Goal: Information Seeking & Learning: Learn about a topic

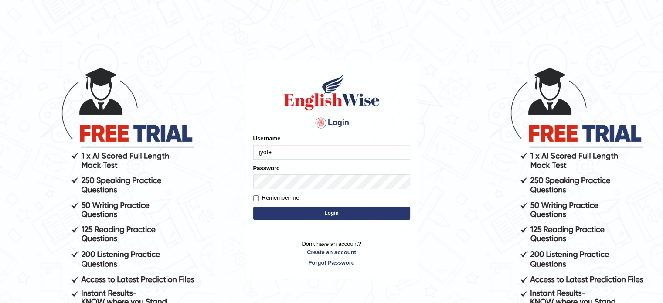
click at [279, 210] on button "Login" at bounding box center [331, 212] width 157 height 13
type input "jyote"
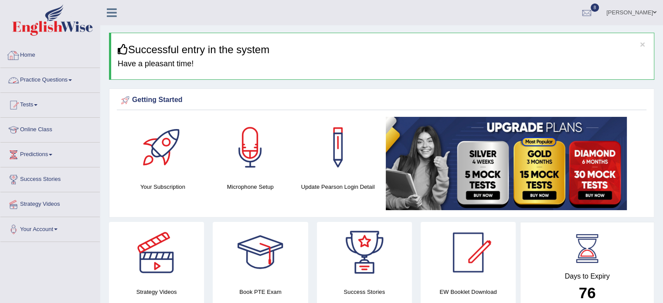
click at [49, 87] on link "Practice Questions" at bounding box center [49, 79] width 99 height 22
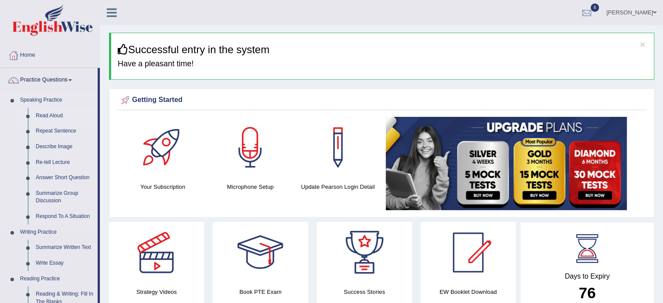
click at [49, 115] on link "Read Aloud" at bounding box center [65, 116] width 66 height 16
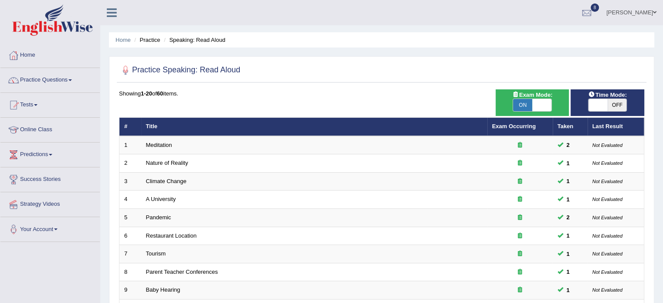
click at [618, 105] on span "OFF" at bounding box center [616, 105] width 19 height 12
checkbox input "true"
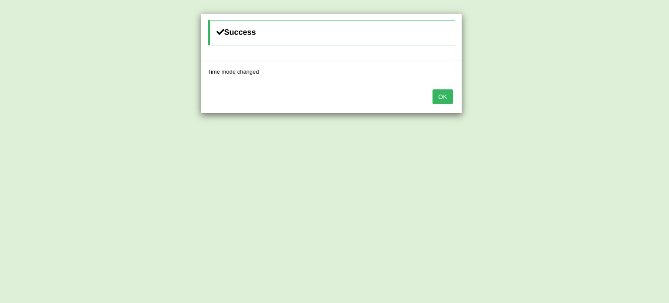
click at [433, 89] on button "OK" at bounding box center [443, 96] width 20 height 15
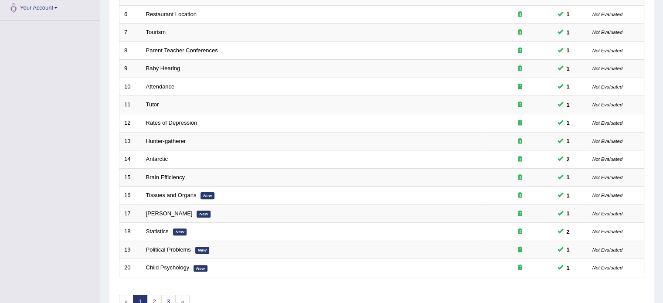
scroll to position [271, 0]
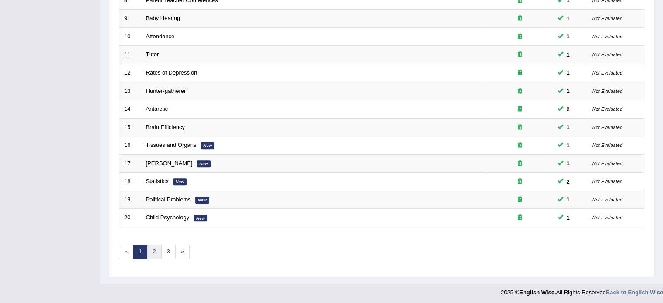
click at [152, 255] on link "2" at bounding box center [154, 251] width 14 height 14
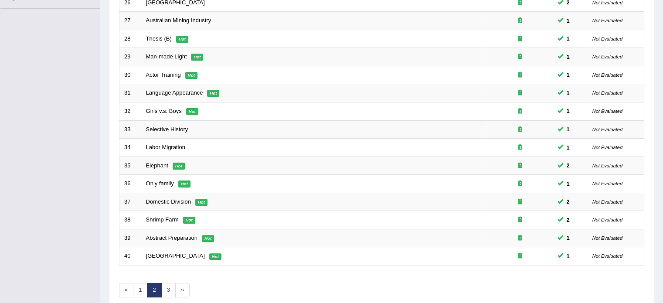
scroll to position [271, 0]
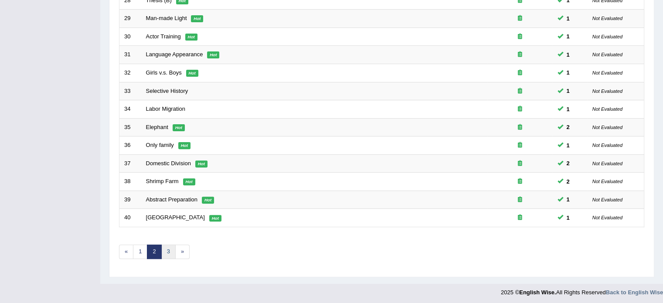
click at [168, 249] on link "3" at bounding box center [168, 251] width 14 height 14
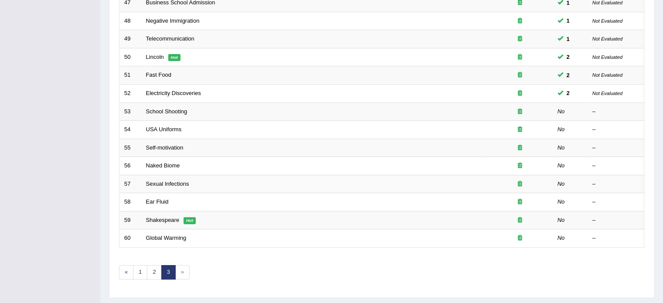
scroll to position [263, 0]
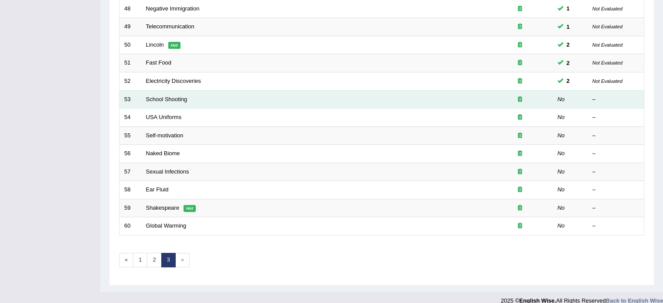
click at [159, 103] on td "School Shooting" at bounding box center [314, 99] width 346 height 18
click at [163, 98] on link "School Shooting" at bounding box center [166, 99] width 41 height 7
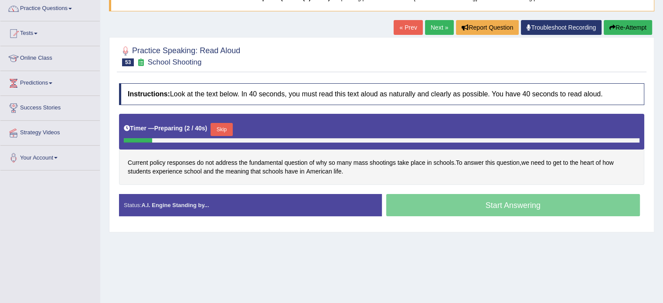
scroll to position [90, 0]
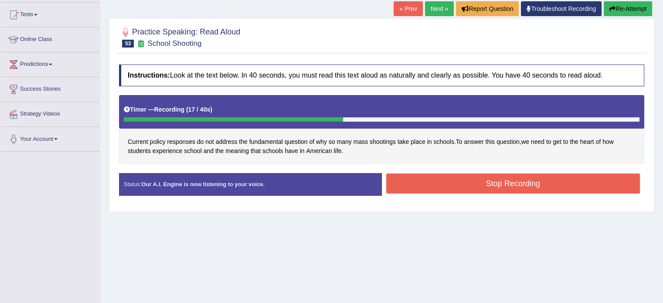
click at [514, 186] on button "Stop Recording" at bounding box center [513, 183] width 254 height 20
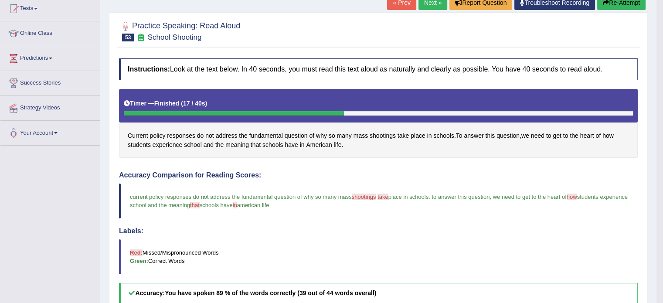
scroll to position [96, 0]
click at [426, 5] on link "Next »" at bounding box center [432, 3] width 29 height 15
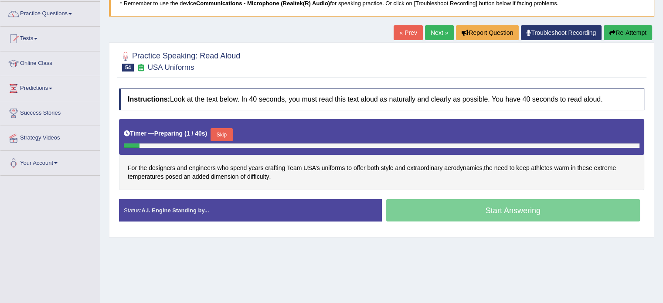
scroll to position [74, 0]
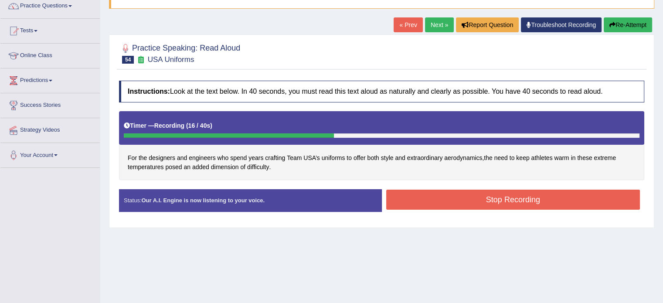
click at [491, 193] on button "Stop Recording" at bounding box center [513, 199] width 254 height 20
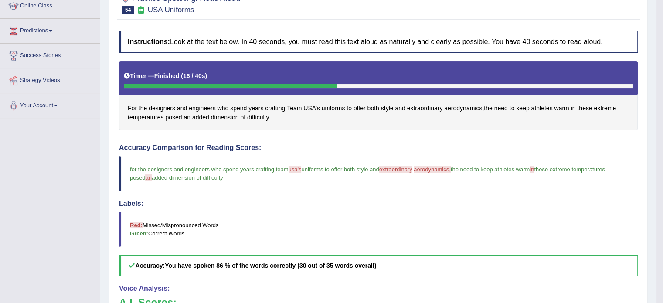
scroll to position [123, 0]
click at [421, 112] on span "extraordinary" at bounding box center [425, 108] width 36 height 9
click at [455, 108] on span "aerodynamics" at bounding box center [463, 108] width 38 height 9
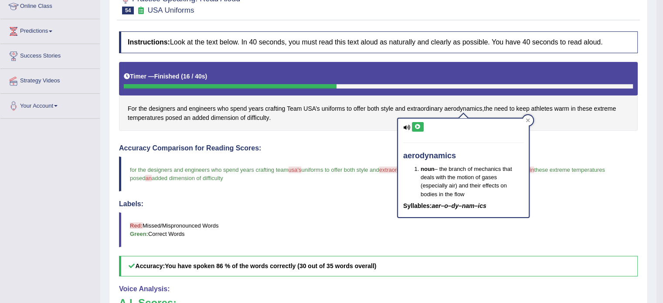
click at [415, 127] on icon at bounding box center [417, 126] width 7 height 5
click at [415, 128] on icon at bounding box center [417, 126] width 7 height 5
click at [341, 149] on h4 "Accuracy Comparison for Reading Scores:" at bounding box center [378, 148] width 518 height 8
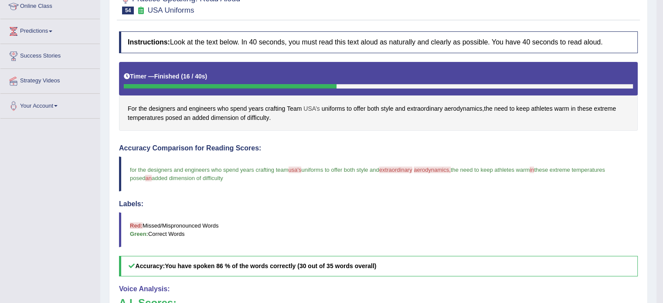
click at [308, 108] on span "USA’s" at bounding box center [311, 108] width 17 height 9
click at [314, 48] on icon at bounding box center [315, 47] width 7 height 5
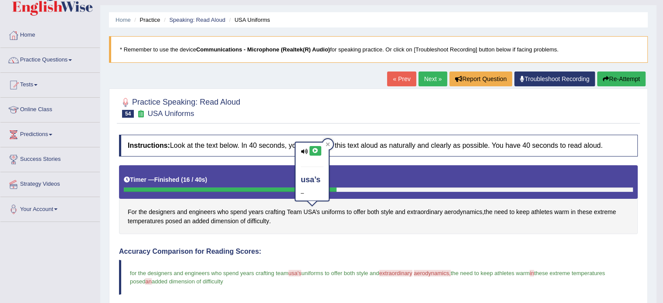
scroll to position [0, 0]
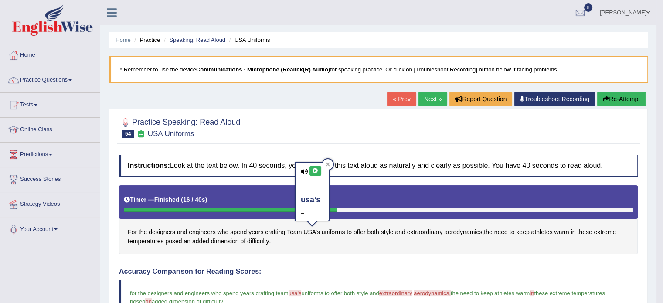
click at [603, 101] on icon "button" at bounding box center [605, 99] width 6 height 6
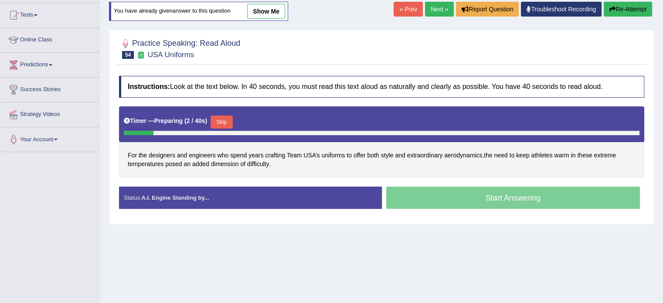
click at [226, 124] on button "Skip" at bounding box center [221, 121] width 22 height 13
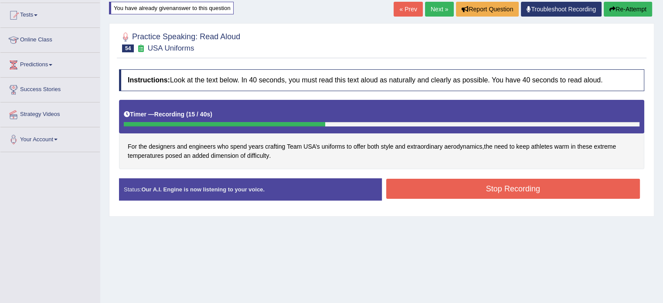
click at [427, 191] on button "Stop Recording" at bounding box center [513, 189] width 254 height 20
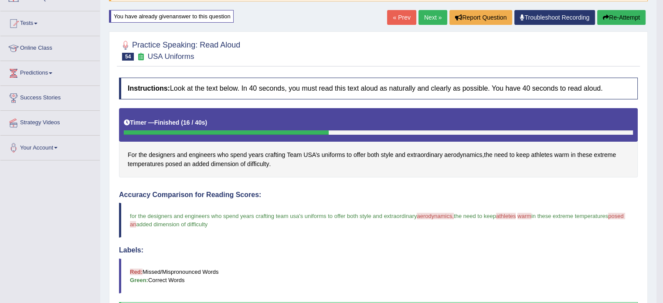
scroll to position [73, 0]
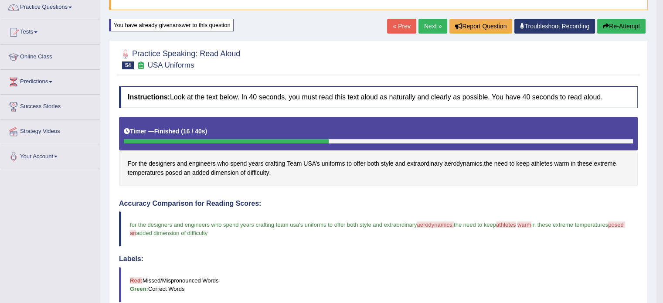
click at [437, 24] on link "Next »" at bounding box center [432, 26] width 29 height 15
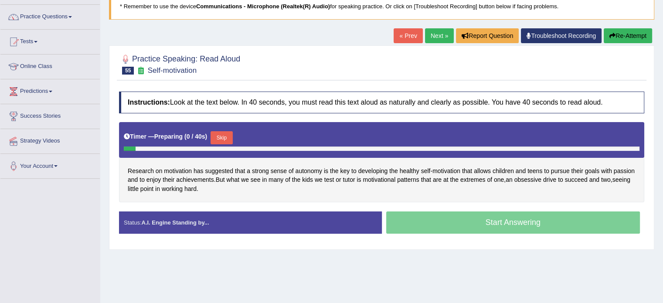
scroll to position [86, 0]
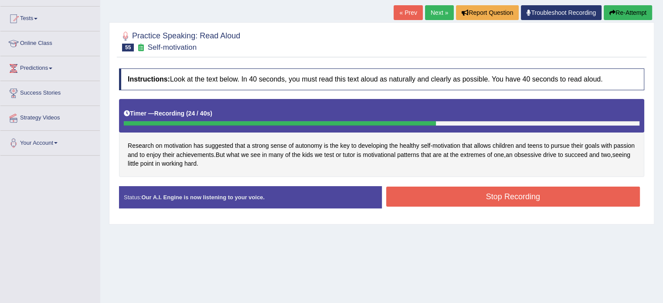
click at [463, 196] on button "Stop Recording" at bounding box center [513, 196] width 254 height 20
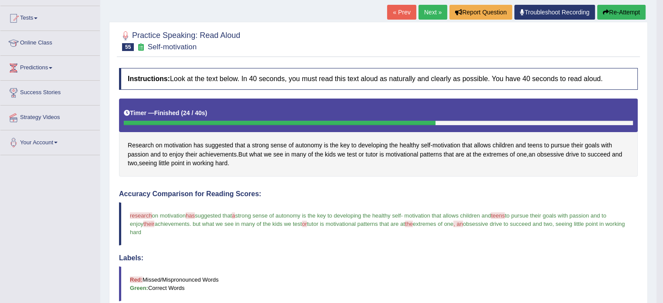
scroll to position [84, 0]
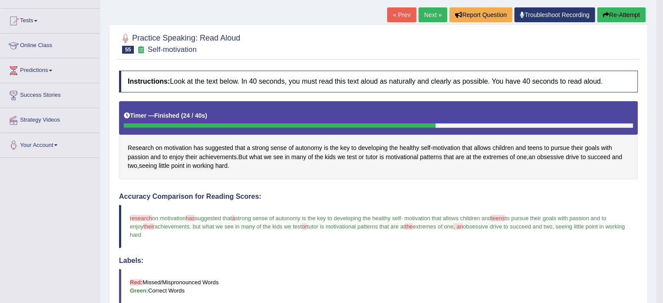
click at [419, 15] on link "Next »" at bounding box center [432, 14] width 29 height 15
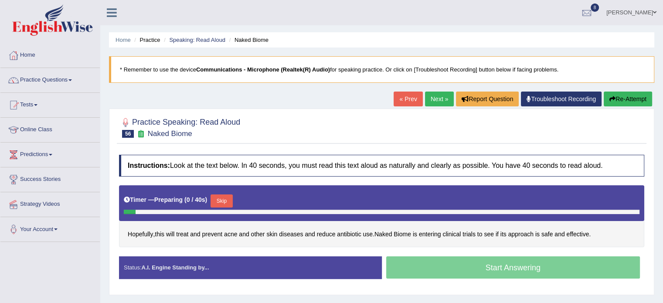
scroll to position [73, 0]
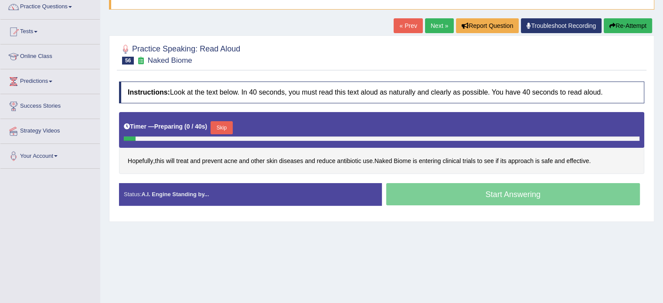
drag, startPoint x: 669, startPoint y: 92, endPoint x: 669, endPoint y: 139, distance: 46.6
click at [663, 139] on html "Toggle navigation Home Practice Questions Speaking Practice Read Aloud Repeat S…" at bounding box center [331, 78] width 663 height 303
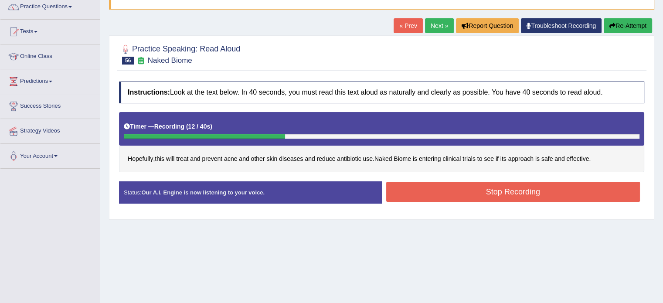
click at [499, 195] on button "Stop Recording" at bounding box center [513, 192] width 254 height 20
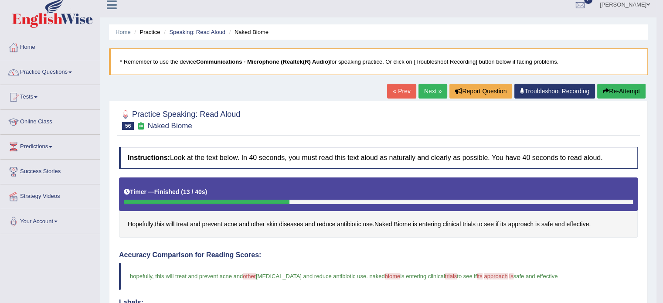
scroll to position [0, 0]
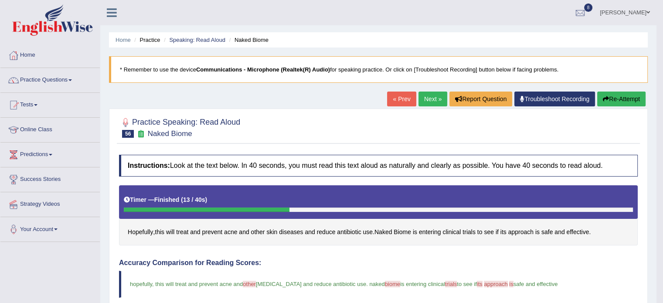
click at [429, 93] on link "Next »" at bounding box center [432, 98] width 29 height 15
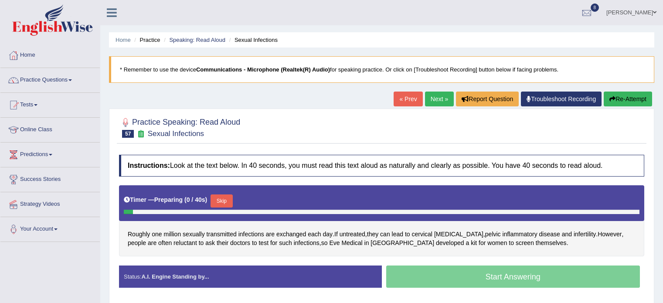
scroll to position [80, 0]
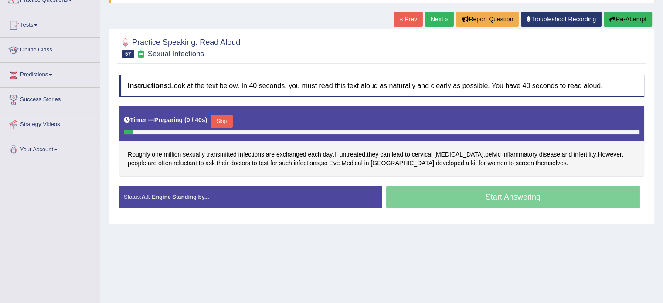
click at [662, 96] on html "Toggle navigation Home Practice Questions Speaking Practice Read Aloud Repeat S…" at bounding box center [331, 71] width 663 height 303
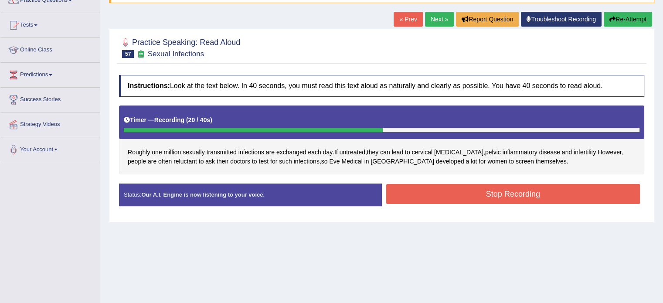
click at [510, 191] on button "Stop Recording" at bounding box center [513, 194] width 254 height 20
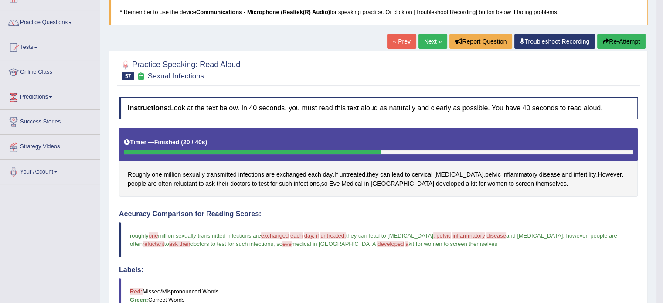
scroll to position [47, 0]
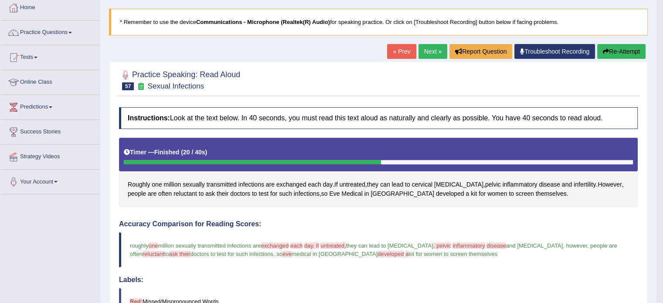
click at [431, 51] on link "Next »" at bounding box center [432, 51] width 29 height 15
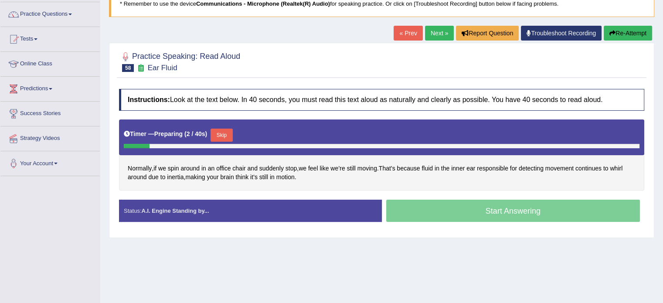
scroll to position [67, 0]
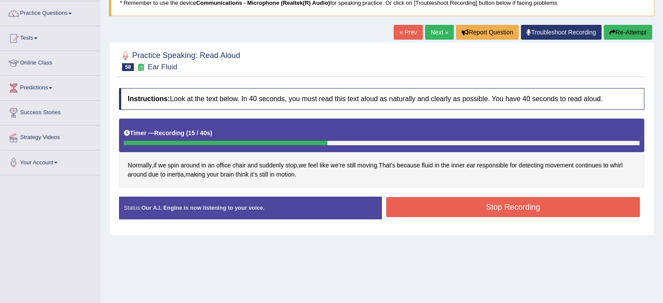
click at [538, 206] on button "Stop Recording" at bounding box center [513, 207] width 254 height 20
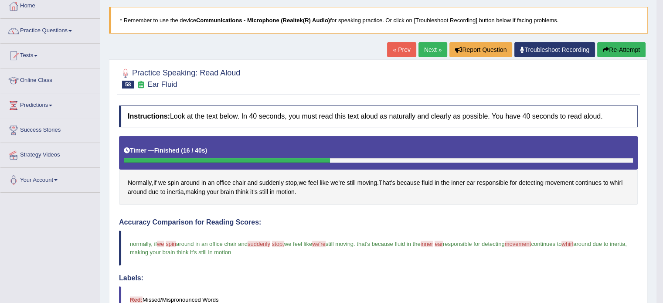
scroll to position [38, 0]
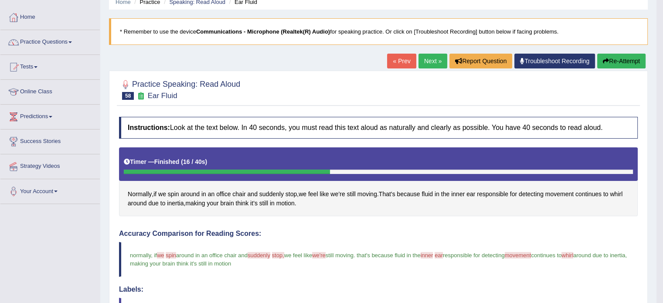
click at [432, 63] on link "Next »" at bounding box center [432, 61] width 29 height 15
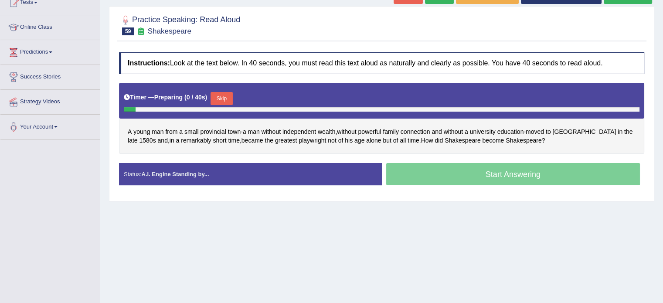
drag, startPoint x: 0, startPoint y: 0, endPoint x: 669, endPoint y: 148, distance: 684.7
click at [662, 148] on html "Toggle navigation Home Practice Questions Speaking Practice Read Aloud Repeat S…" at bounding box center [331, 49] width 663 height 303
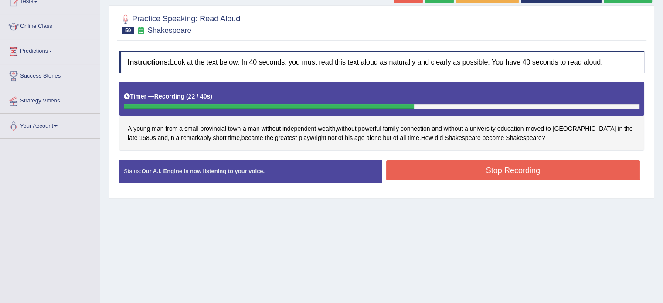
click at [483, 177] on button "Stop Recording" at bounding box center [513, 170] width 254 height 20
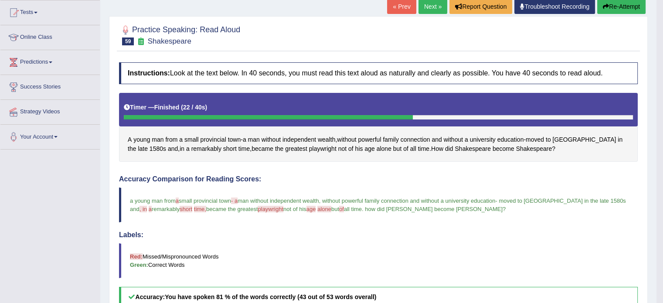
scroll to position [0, 0]
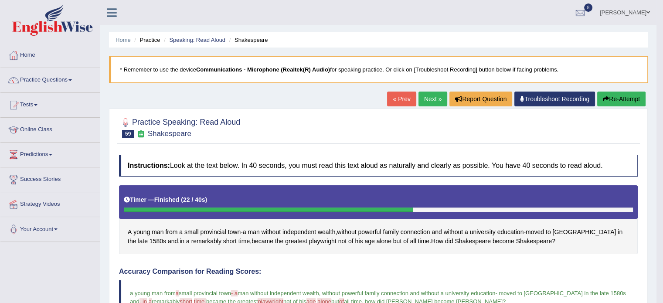
click at [418, 102] on link "Next »" at bounding box center [432, 98] width 29 height 15
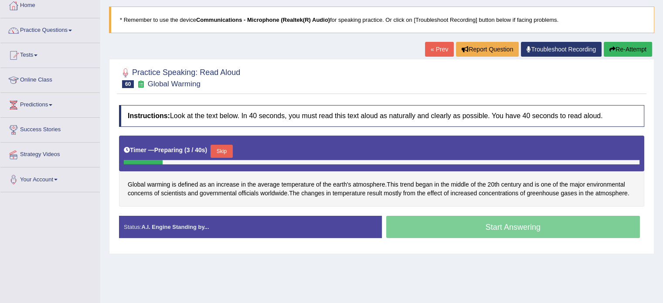
scroll to position [57, 0]
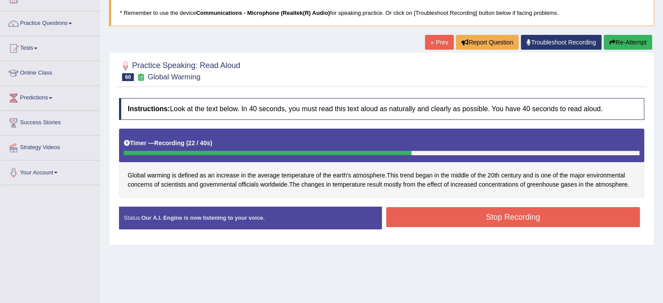
click at [461, 222] on button "Stop Recording" at bounding box center [513, 217] width 254 height 20
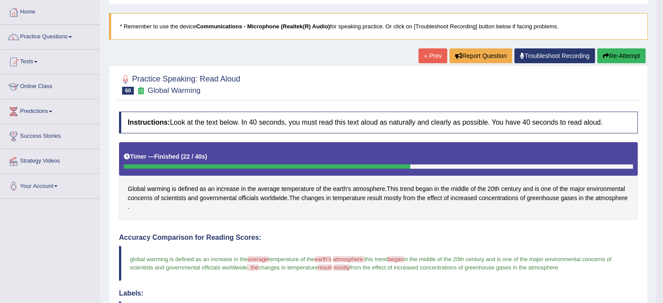
scroll to position [42, 0]
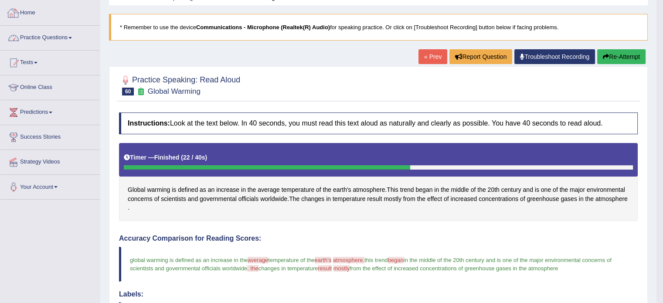
click at [59, 36] on link "Practice Questions" at bounding box center [49, 37] width 99 height 22
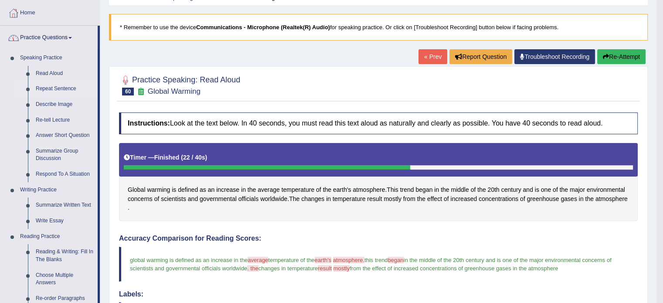
click at [55, 88] on link "Repeat Sentence" at bounding box center [65, 89] width 66 height 16
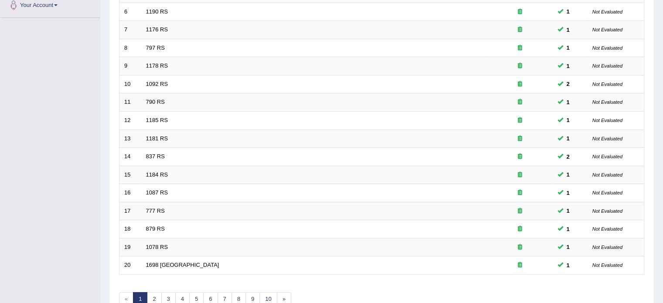
scroll to position [242, 0]
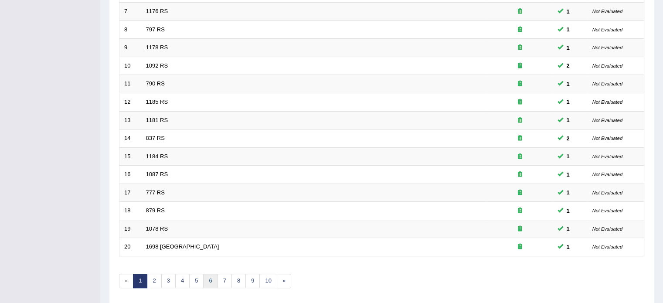
click at [210, 278] on link "6" at bounding box center [210, 281] width 14 height 14
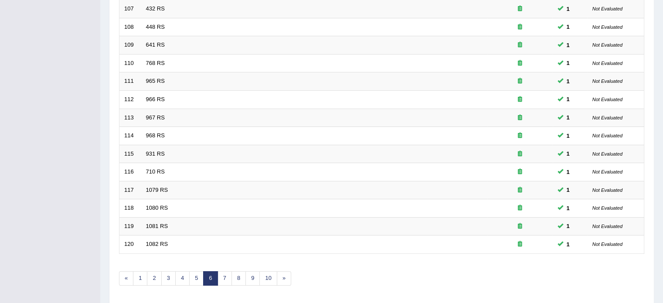
scroll to position [271, 0]
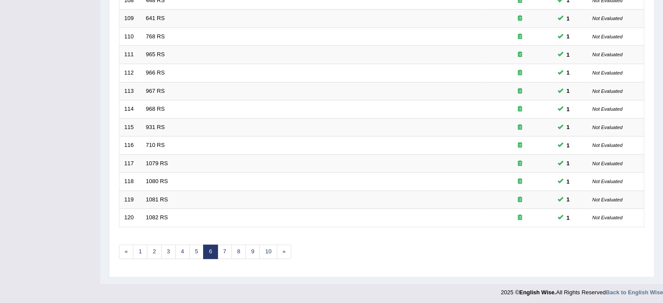
click at [216, 249] on link "6" at bounding box center [210, 251] width 14 height 14
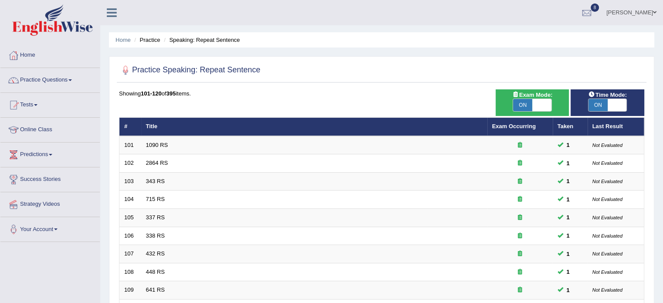
scroll to position [271, 0]
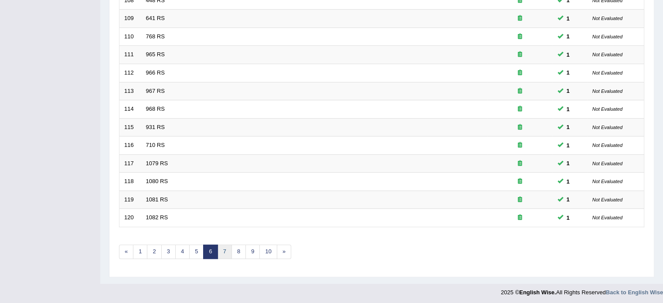
click at [224, 248] on link "7" at bounding box center [224, 251] width 14 height 14
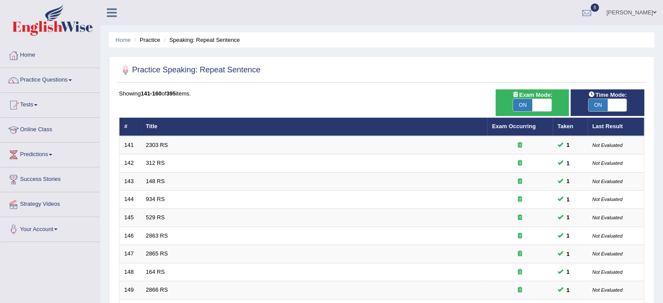
scroll to position [271, 0]
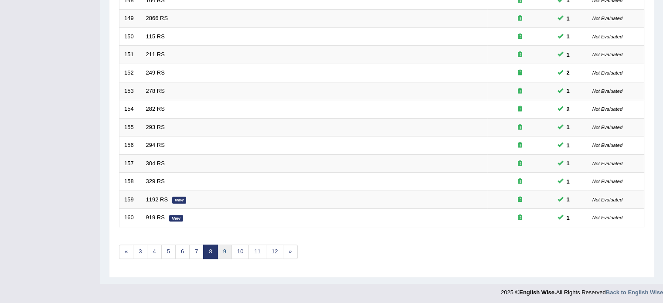
click at [225, 252] on link "9" at bounding box center [224, 251] width 14 height 14
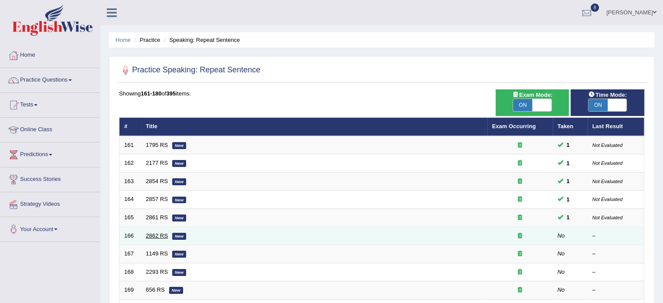
click at [154, 233] on link "2862 RS" at bounding box center [157, 235] width 22 height 7
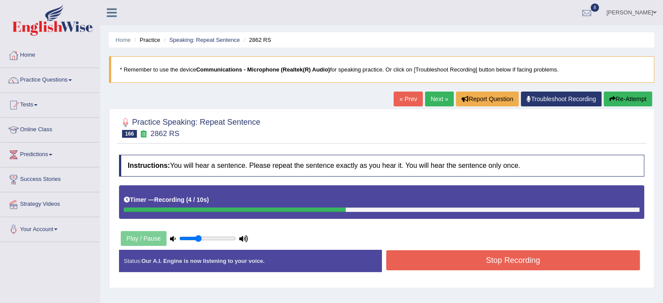
click at [487, 259] on button "Stop Recording" at bounding box center [513, 260] width 254 height 20
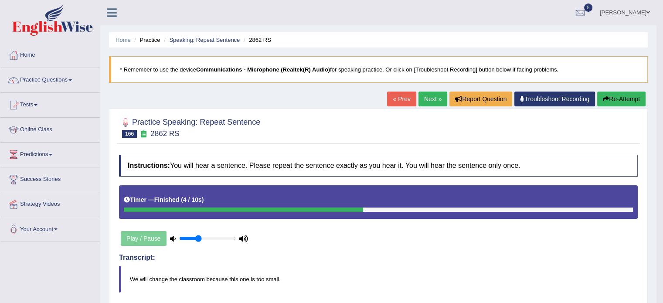
click at [426, 94] on link "Next »" at bounding box center [432, 98] width 29 height 15
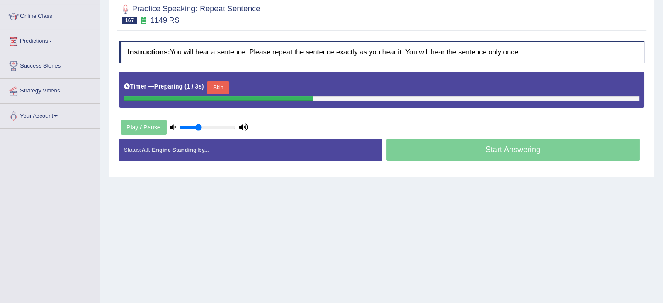
scroll to position [114, 0]
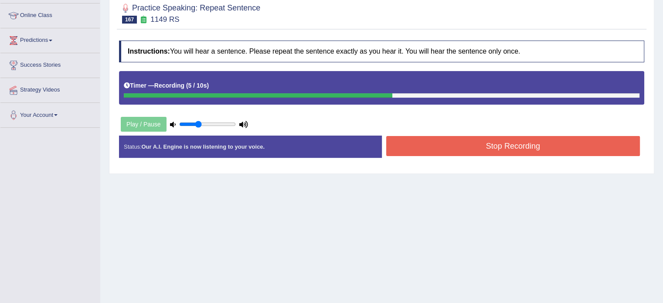
click at [470, 147] on button "Stop Recording" at bounding box center [513, 146] width 254 height 20
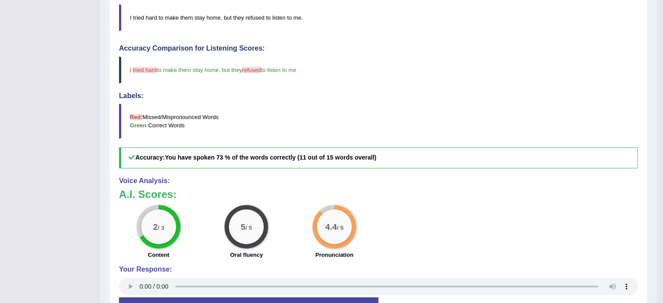
scroll to position [65, 0]
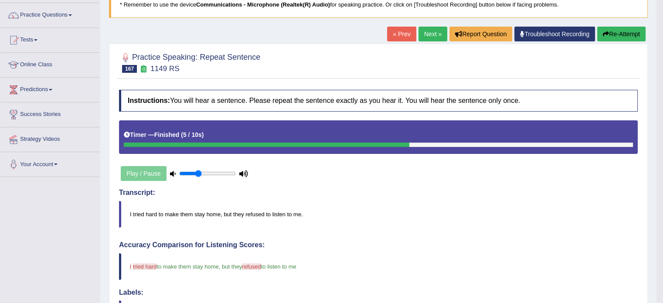
click at [438, 34] on link "Next »" at bounding box center [432, 34] width 29 height 15
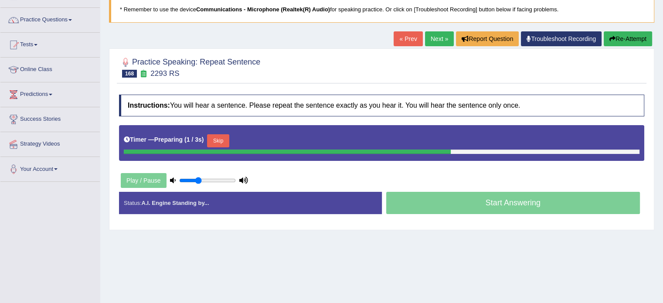
scroll to position [77, 0]
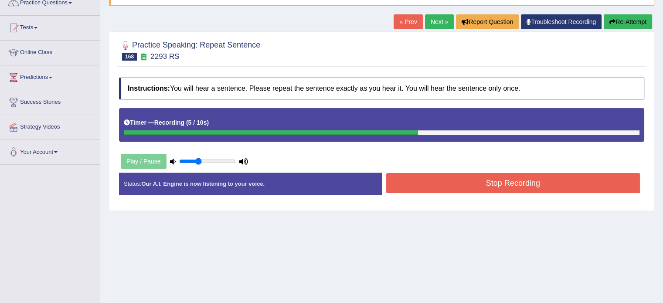
click at [435, 180] on button "Stop Recording" at bounding box center [513, 183] width 254 height 20
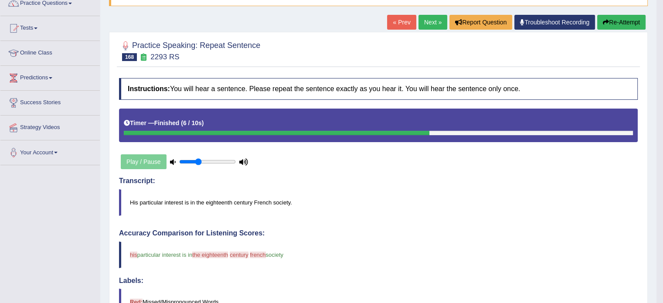
scroll to position [29, 0]
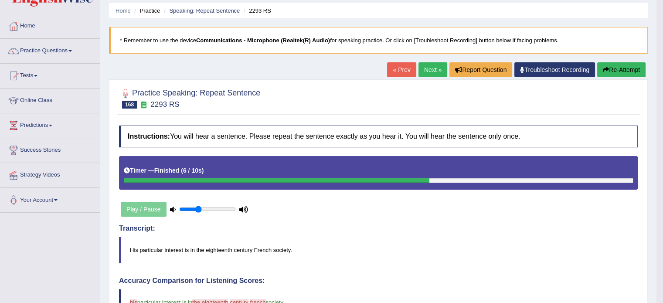
click at [434, 64] on link "Next »" at bounding box center [432, 69] width 29 height 15
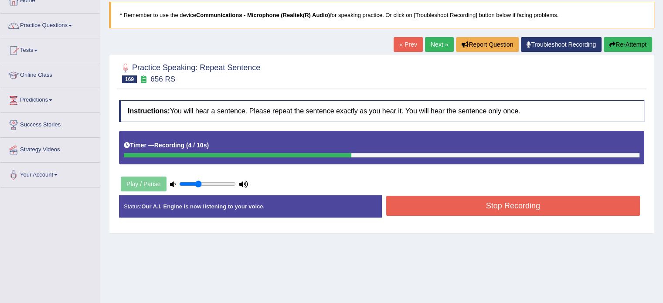
click at [493, 202] on button "Stop Recording" at bounding box center [513, 206] width 254 height 20
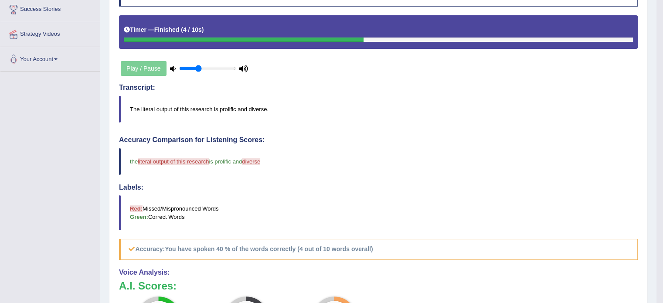
scroll to position [56, 0]
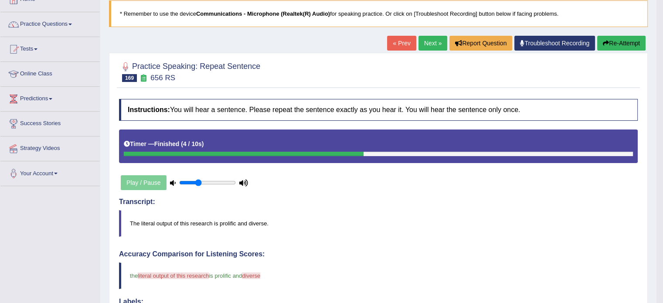
click at [628, 43] on button "Re-Attempt" at bounding box center [621, 43] width 48 height 15
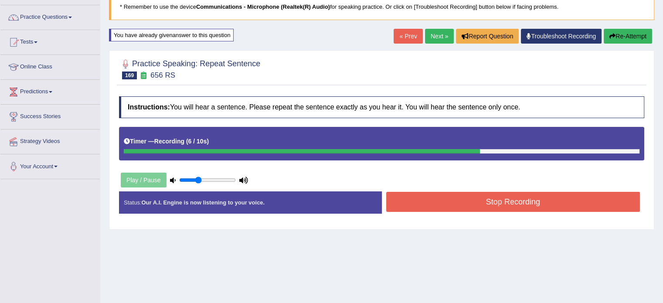
click at [426, 203] on button "Stop Recording" at bounding box center [513, 202] width 254 height 20
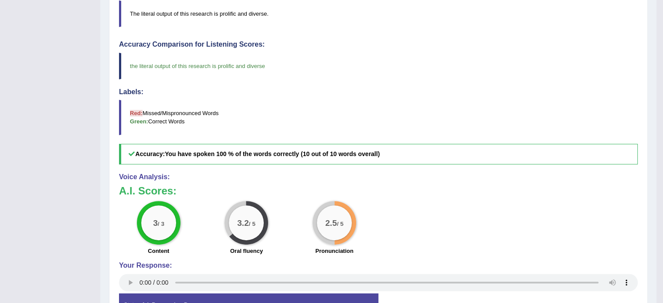
scroll to position [53, 0]
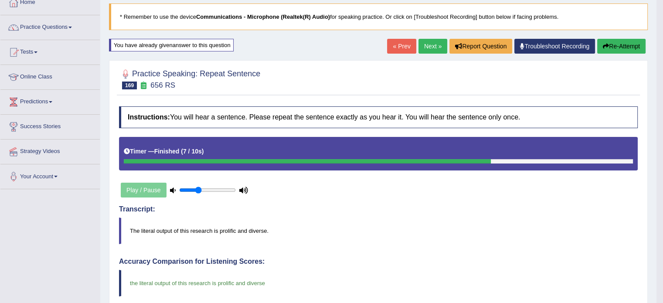
click at [419, 44] on link "Next »" at bounding box center [432, 46] width 29 height 15
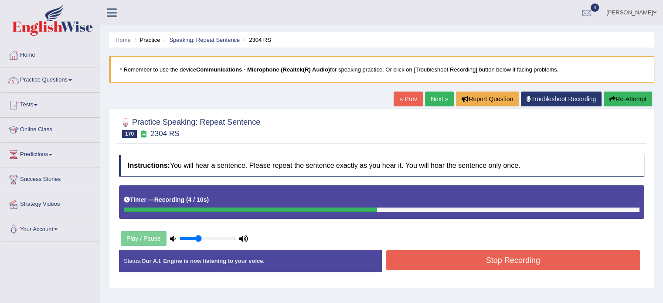
click at [549, 264] on button "Stop Recording" at bounding box center [513, 260] width 254 height 20
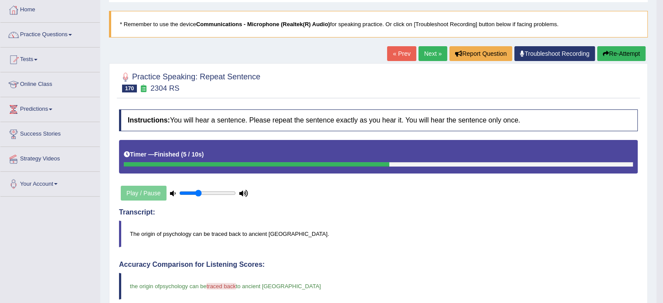
scroll to position [3, 0]
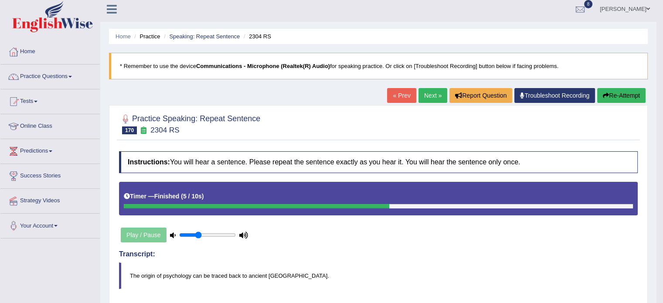
click at [428, 98] on link "Next »" at bounding box center [432, 95] width 29 height 15
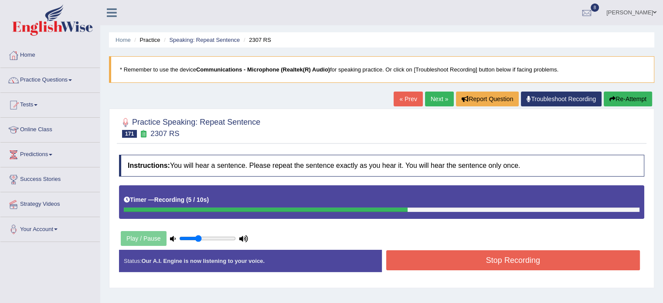
click at [497, 259] on button "Stop Recording" at bounding box center [513, 260] width 254 height 20
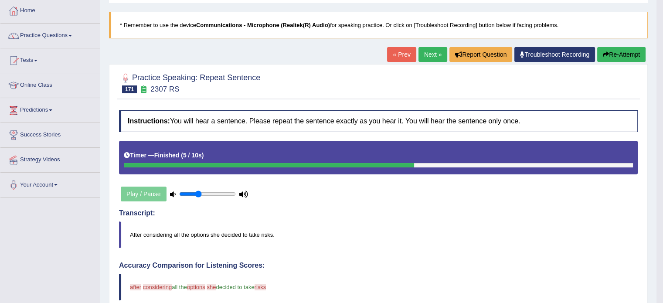
scroll to position [27, 0]
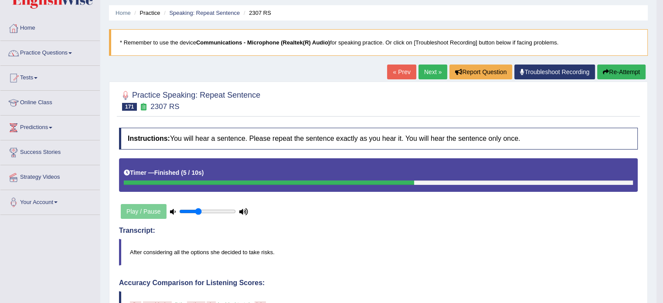
click at [428, 65] on link "Next »" at bounding box center [432, 71] width 29 height 15
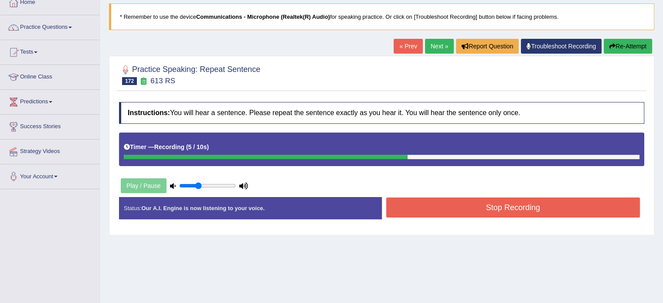
click at [455, 208] on button "Stop Recording" at bounding box center [513, 207] width 254 height 20
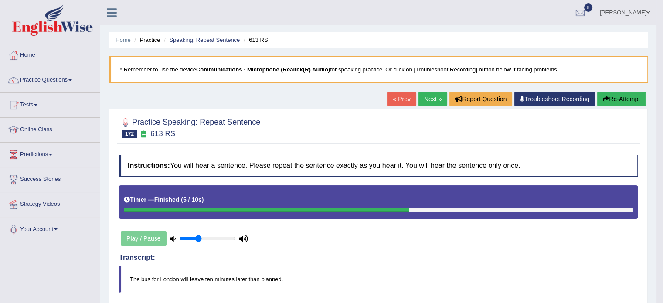
click at [424, 100] on link "Next »" at bounding box center [432, 98] width 29 height 15
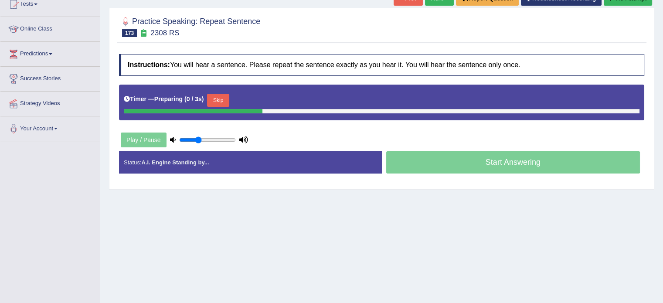
scroll to position [103, 0]
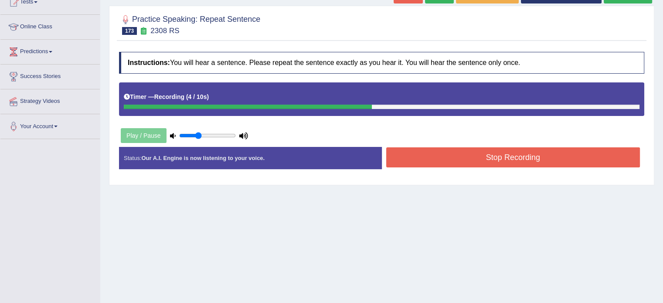
click at [507, 160] on button "Stop Recording" at bounding box center [513, 157] width 254 height 20
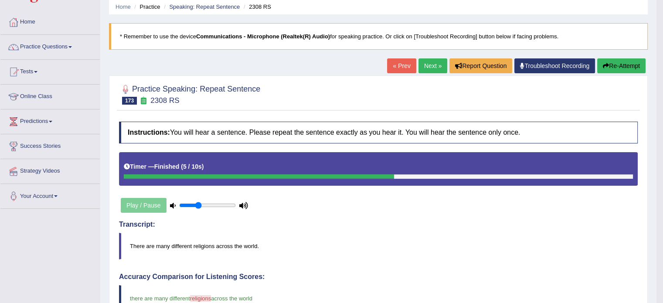
scroll to position [0, 0]
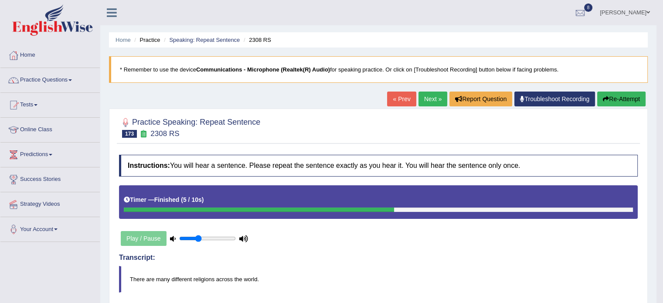
click at [418, 97] on link "Next »" at bounding box center [432, 98] width 29 height 15
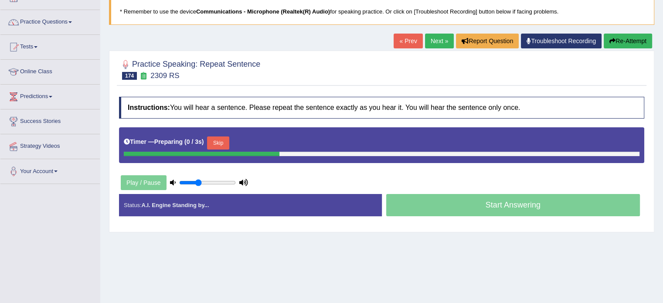
scroll to position [68, 0]
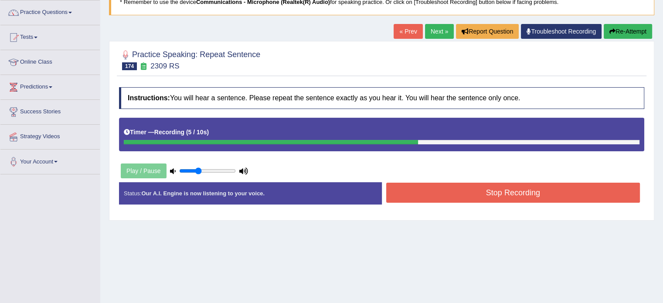
click at [457, 198] on button "Stop Recording" at bounding box center [513, 193] width 254 height 20
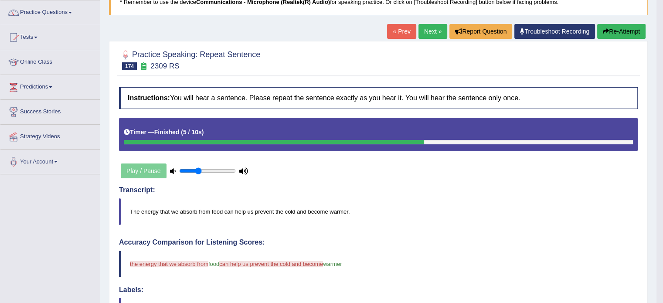
click at [603, 29] on icon "button" at bounding box center [605, 31] width 6 height 6
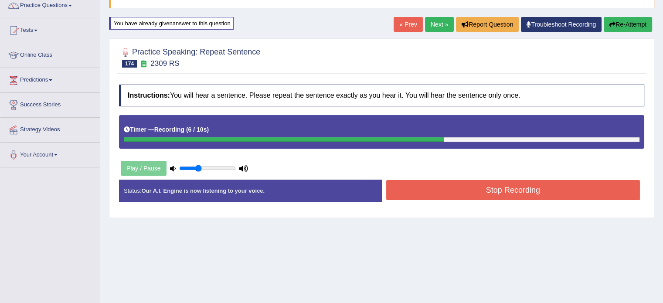
click at [455, 195] on button "Stop Recording" at bounding box center [513, 190] width 254 height 20
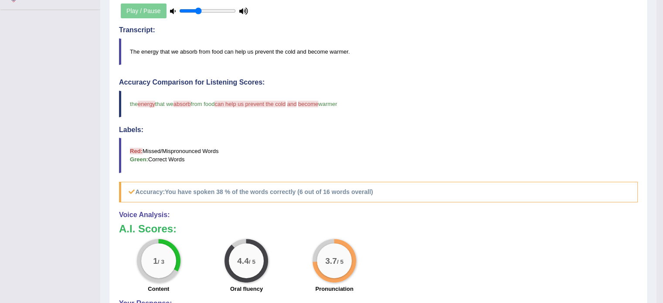
scroll to position [69, 0]
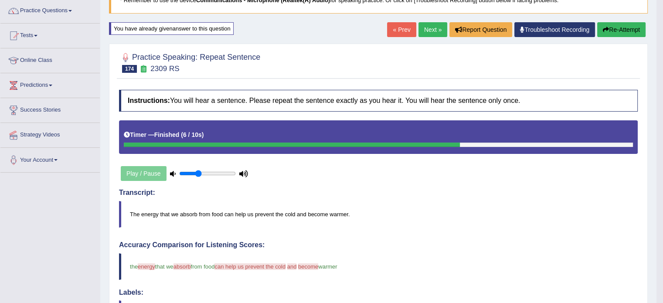
click at [597, 27] on button "Re-Attempt" at bounding box center [621, 29] width 48 height 15
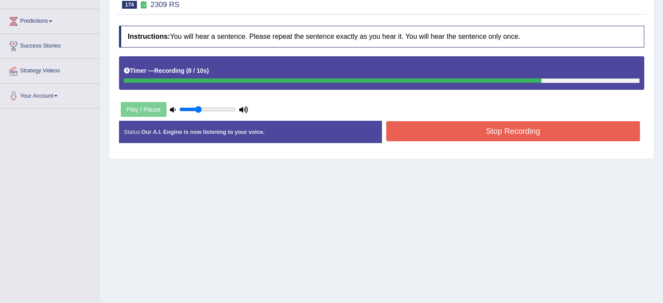
click at [443, 136] on button "Stop Recording" at bounding box center [513, 131] width 254 height 20
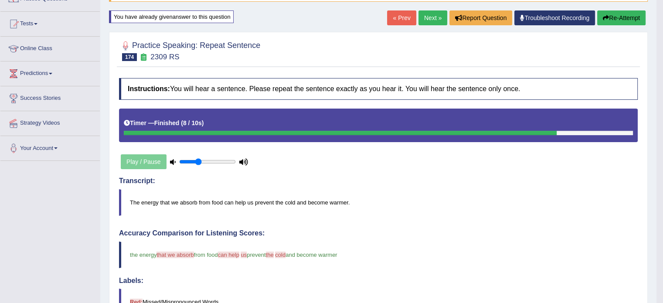
scroll to position [78, 0]
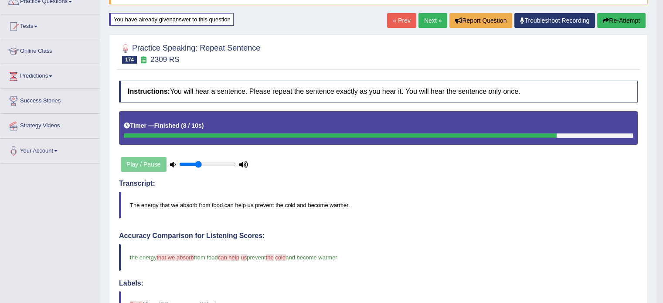
click at [436, 20] on link "Next »" at bounding box center [432, 20] width 29 height 15
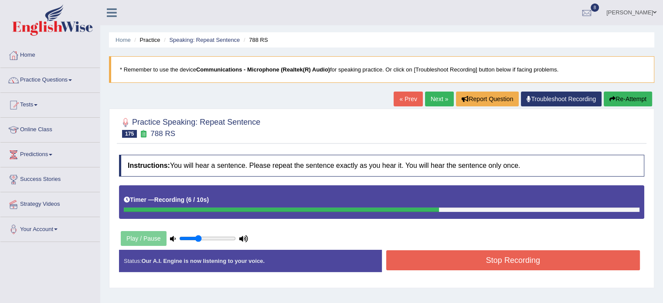
click at [477, 261] on button "Stop Recording" at bounding box center [513, 260] width 254 height 20
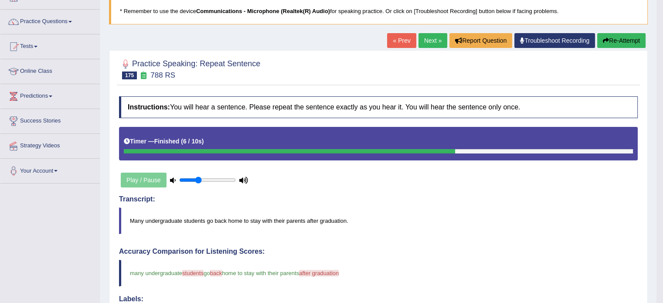
scroll to position [31, 0]
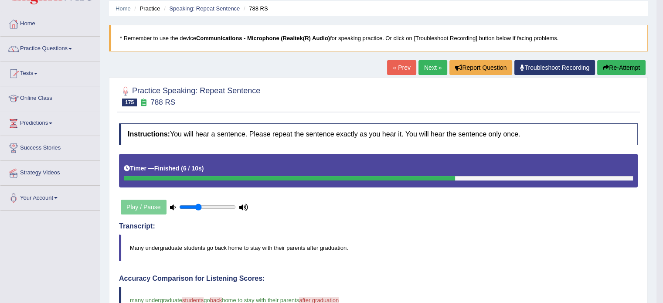
click at [430, 71] on link "Next »" at bounding box center [432, 67] width 29 height 15
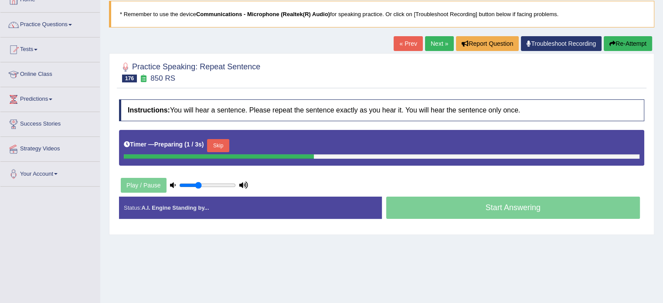
scroll to position [56, 0]
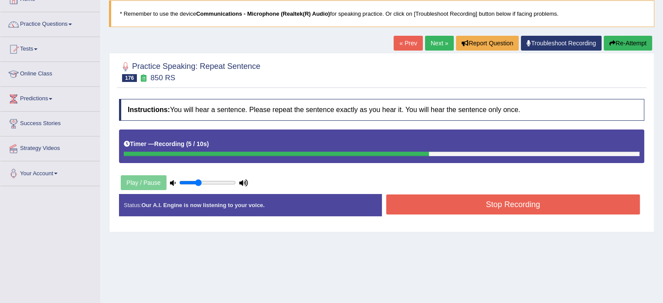
click at [419, 210] on button "Stop Recording" at bounding box center [513, 204] width 254 height 20
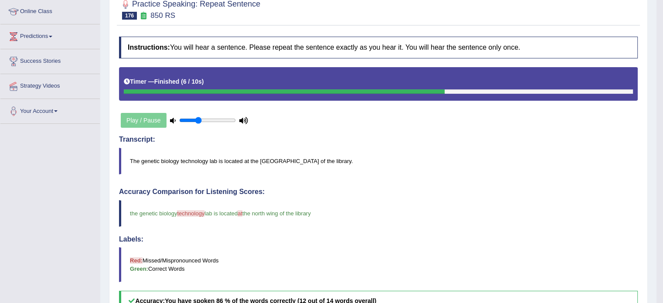
scroll to position [51, 0]
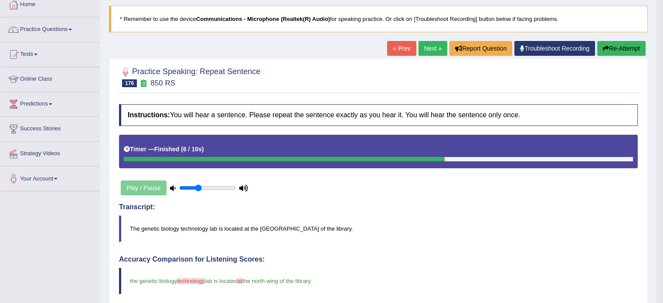
click at [438, 51] on link "Next »" at bounding box center [432, 48] width 29 height 15
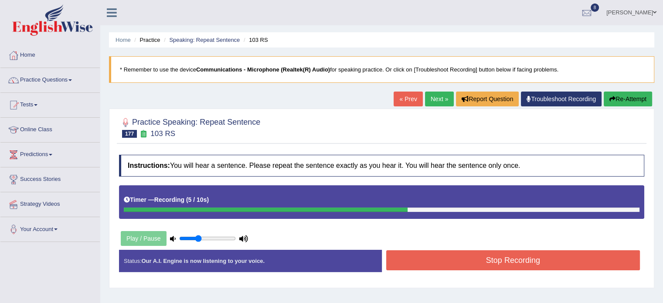
click at [506, 261] on button "Stop Recording" at bounding box center [513, 260] width 254 height 20
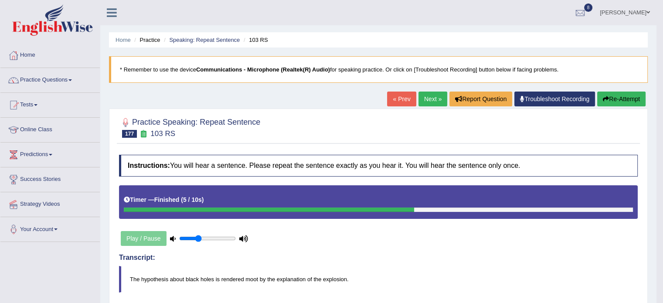
click at [613, 97] on button "Re-Attempt" at bounding box center [621, 98] width 48 height 15
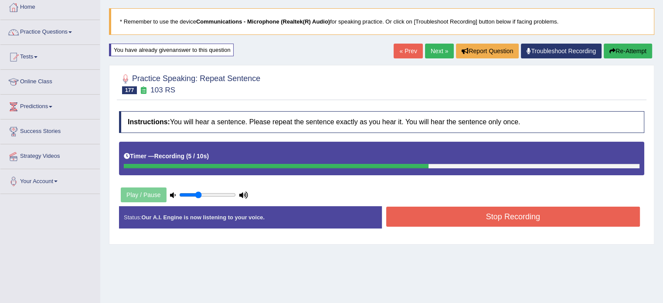
click at [473, 225] on div "Stop Recording" at bounding box center [513, 217] width 263 height 22
click at [470, 207] on button "Stop Recording" at bounding box center [513, 216] width 254 height 20
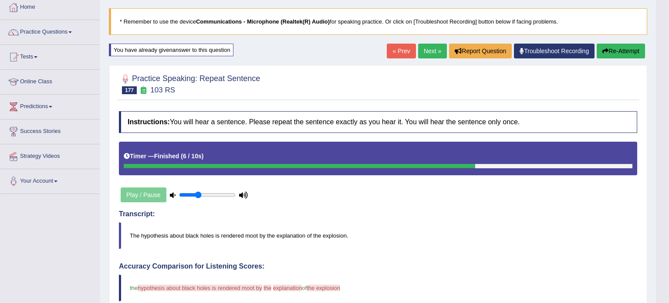
click at [622, 48] on body "Toggle navigation Home Practice Questions Speaking Practice Read Aloud Repeat S…" at bounding box center [334, 103] width 669 height 303
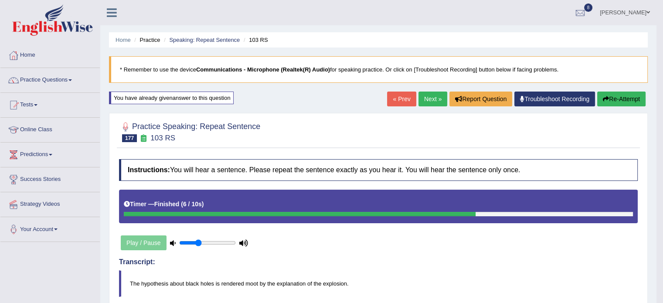
click at [627, 99] on button "Re-Attempt" at bounding box center [621, 98] width 48 height 15
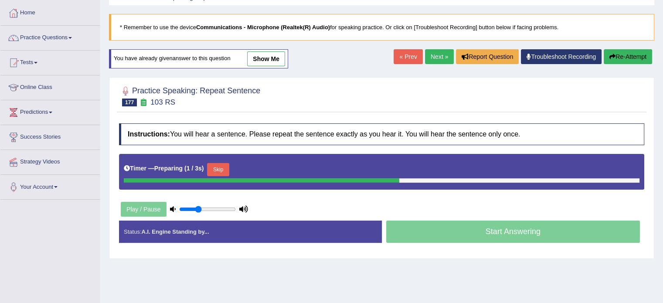
click at [225, 168] on button "Skip" at bounding box center [218, 169] width 22 height 13
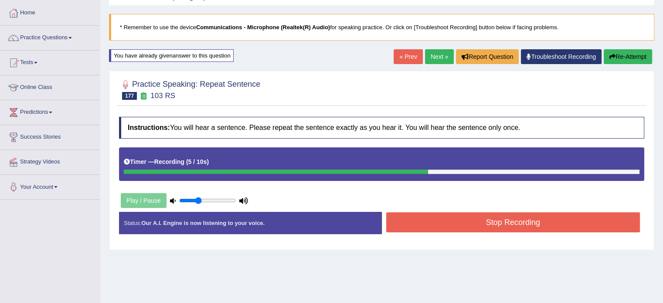
click at [436, 220] on button "Stop Recording" at bounding box center [513, 222] width 254 height 20
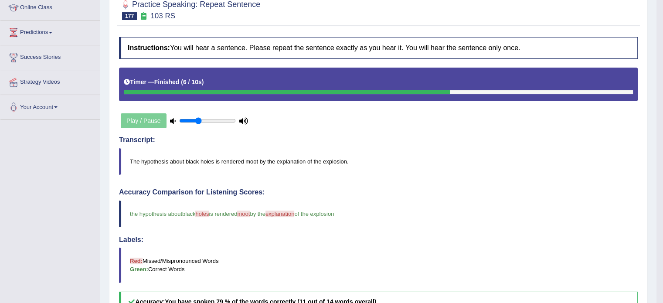
scroll to position [91, 0]
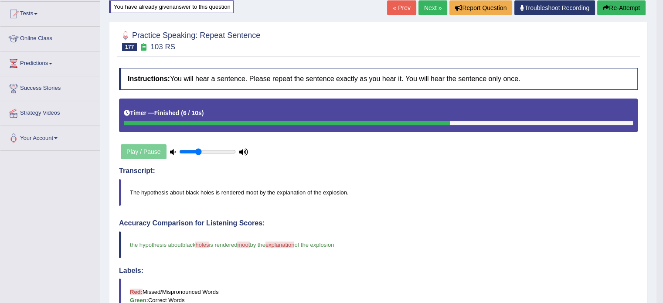
click at [423, 3] on link "Next »" at bounding box center [432, 7] width 29 height 15
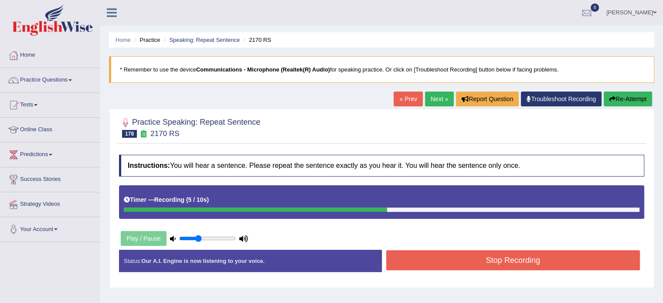
click at [527, 257] on button "Stop Recording" at bounding box center [513, 260] width 254 height 20
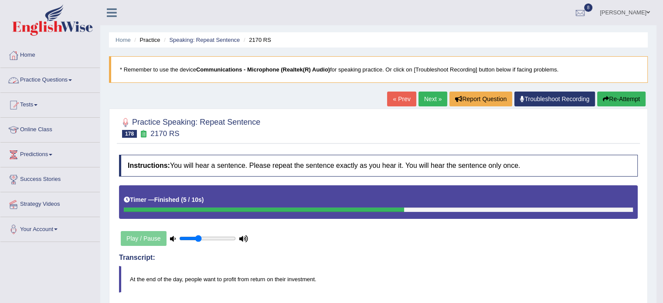
click at [47, 81] on link "Practice Questions" at bounding box center [49, 79] width 99 height 22
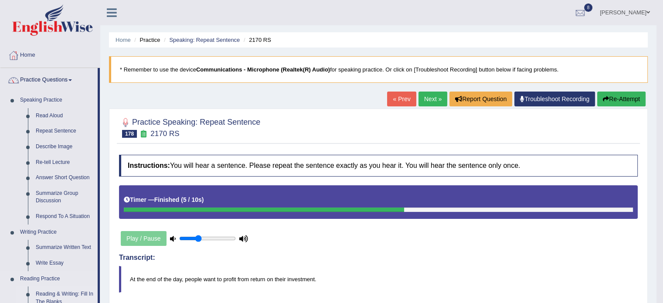
click at [63, 291] on link "Reading & Writing: Fill In The Blanks" at bounding box center [65, 297] width 66 height 23
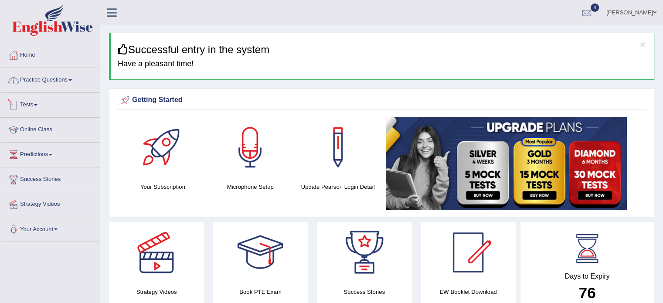
click at [59, 78] on link "Practice Questions" at bounding box center [49, 79] width 99 height 22
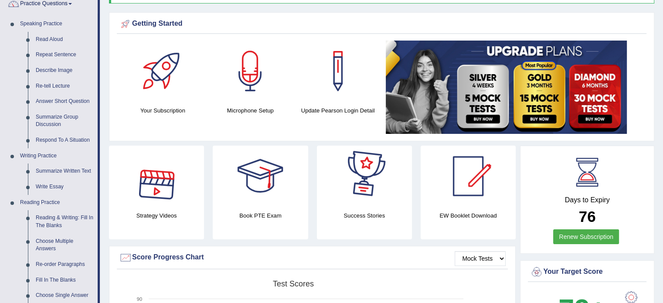
scroll to position [78, 0]
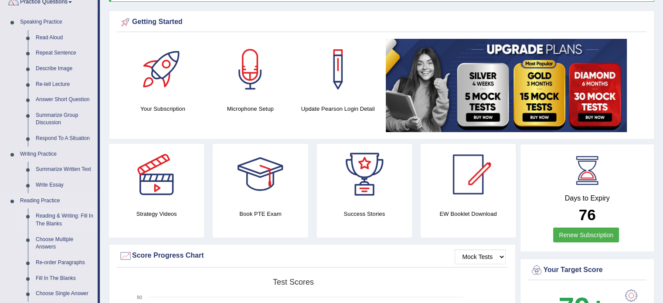
click at [54, 222] on link "Reading & Writing: Fill In The Blanks" at bounding box center [65, 219] width 66 height 23
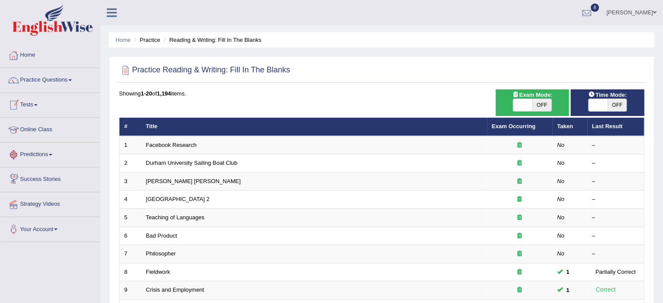
click at [530, 104] on span at bounding box center [522, 105] width 19 height 12
checkbox input "true"
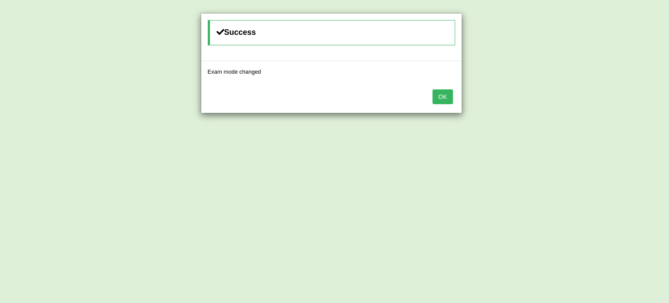
click at [433, 89] on button "OK" at bounding box center [443, 96] width 20 height 15
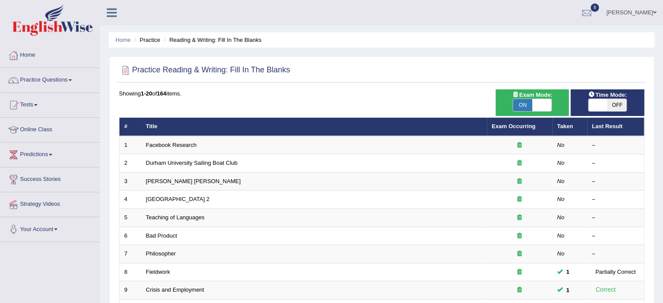
click at [615, 99] on span "OFF" at bounding box center [616, 105] width 19 height 12
checkbox input "true"
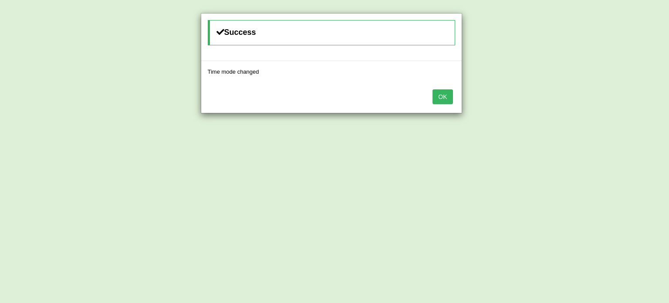
click at [433, 89] on button "OK" at bounding box center [443, 96] width 20 height 15
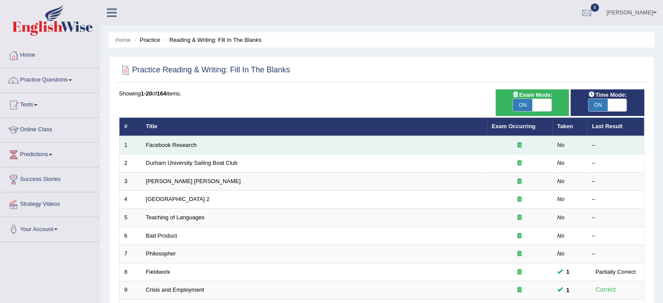
click at [186, 139] on td "Facebook Research" at bounding box center [313, 145] width 345 height 18
click at [187, 142] on link "Facebook Research" at bounding box center [171, 145] width 51 height 7
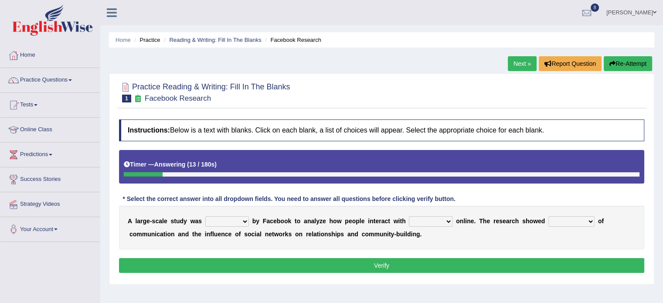
click at [241, 220] on select "surveyed had asked made" at bounding box center [227, 221] width 44 height 10
select select "made"
click at [205, 216] on select "surveyed had asked made" at bounding box center [227, 221] width 44 height 10
click at [426, 219] on select "together all each other another" at bounding box center [431, 221] width 44 height 10
select select "each other"
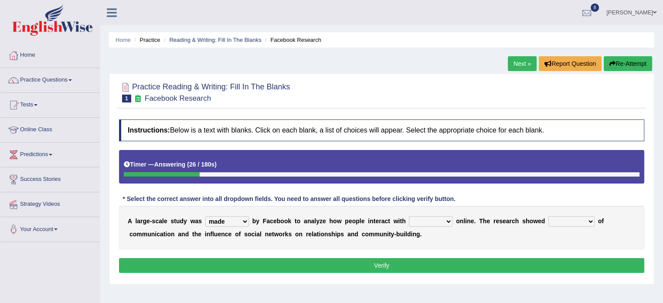
click at [409, 216] on select "together all each other another" at bounding box center [431, 221] width 44 height 10
click at [571, 218] on select "advantages standards fellowships patterns" at bounding box center [571, 221] width 46 height 10
select select "advantages"
click at [548, 216] on select "advantages standards fellowships patterns" at bounding box center [571, 221] width 46 height 10
click at [494, 266] on button "Verify" at bounding box center [381, 265] width 525 height 15
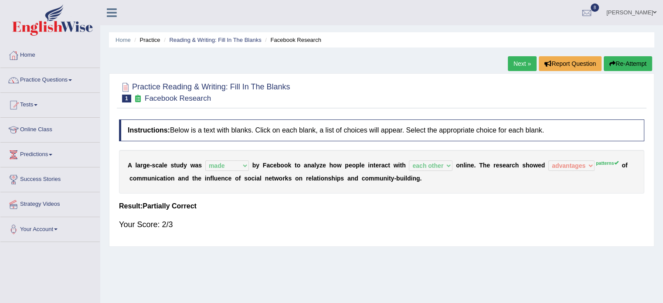
click at [513, 66] on link "Next »" at bounding box center [521, 63] width 29 height 15
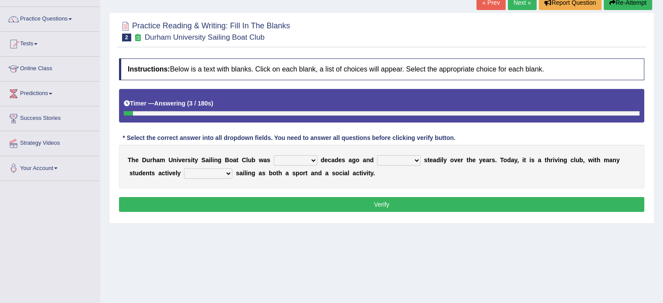
scroll to position [66, 0]
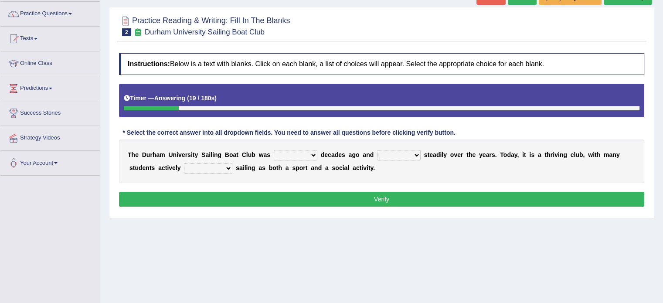
click at [284, 159] on div "T h e D u r h a m U n i v e r s i t y S a i l i n g B o a t C l u b w a s found…" at bounding box center [381, 161] width 525 height 44
click at [287, 157] on select "found fund founded find" at bounding box center [296, 155] width 44 height 10
select select "found"
click at [274, 150] on select "found fund founded find" at bounding box center [296, 155] width 44 height 10
click at [396, 153] on select "grow growing has grown grown" at bounding box center [399, 155] width 44 height 10
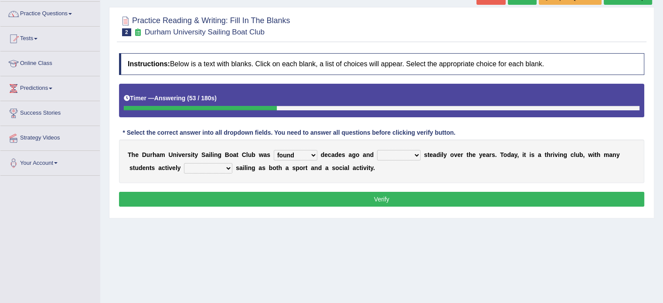
click at [329, 179] on div "T h e D u r h a m U n i v e r s i t y S a i l i n g B o a t C l u b w a s found…" at bounding box center [381, 161] width 525 height 44
click at [220, 167] on select "enjoy enjoyed are enjoying enjoying" at bounding box center [208, 168] width 48 height 10
select select "enjoying"
click at [184, 163] on select "enjoy enjoyed are enjoying enjoying" at bounding box center [208, 168] width 48 height 10
click at [211, 167] on select "enjoy enjoyed are enjoying enjoying" at bounding box center [208, 168] width 48 height 10
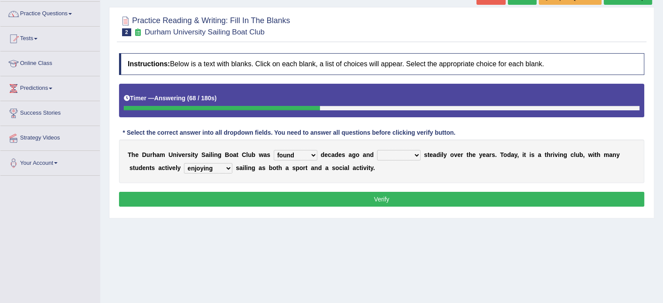
click at [398, 157] on select "grow growing has grown grown" at bounding box center [399, 155] width 44 height 10
select select "has grown"
click at [377, 150] on select "grow growing has grown grown" at bounding box center [399, 155] width 44 height 10
click at [401, 196] on button "Verify" at bounding box center [381, 199] width 525 height 15
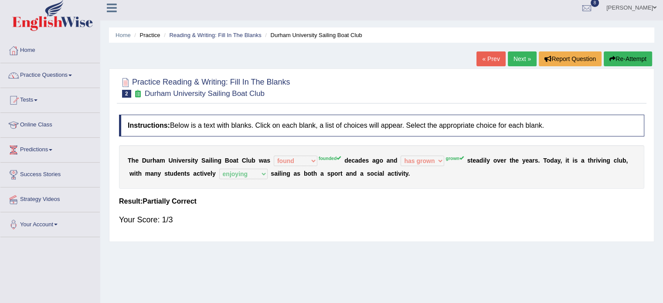
scroll to position [3, 0]
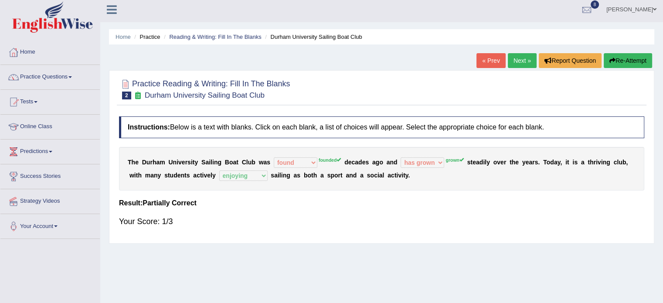
click at [516, 56] on link "Next »" at bounding box center [521, 60] width 29 height 15
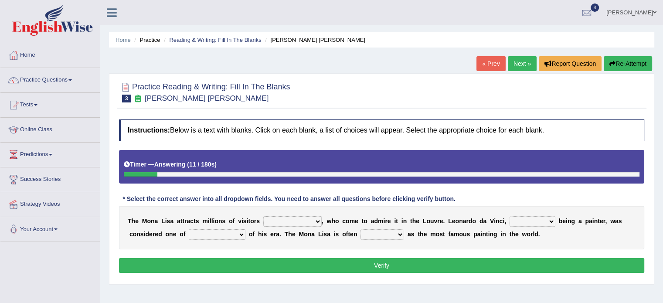
click at [292, 223] on select "around the year the all year all year round per year" at bounding box center [292, 221] width 58 height 10
click at [263, 216] on select "around the year the all year all year round per year" at bounding box center [292, 221] width 58 height 10
click at [290, 223] on select "around the year the all year all year round per year" at bounding box center [292, 221] width 58 height 10
select select "all year round"
click at [263, 216] on select "around the year the all year all year round per year" at bounding box center [292, 221] width 58 height 10
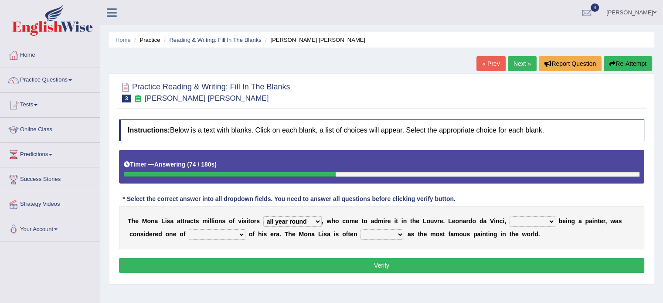
click at [312, 224] on select "around the year the all year all year round per year" at bounding box center [292, 221] width 58 height 10
click at [528, 221] on select "rather than as much as as well as as long as" at bounding box center [532, 221] width 46 height 10
select select "rather than"
click at [509, 216] on select "rather than as much as as well as as long as" at bounding box center [532, 221] width 46 height 10
click at [530, 217] on select "rather than as much as as well as as long as" at bounding box center [532, 221] width 46 height 10
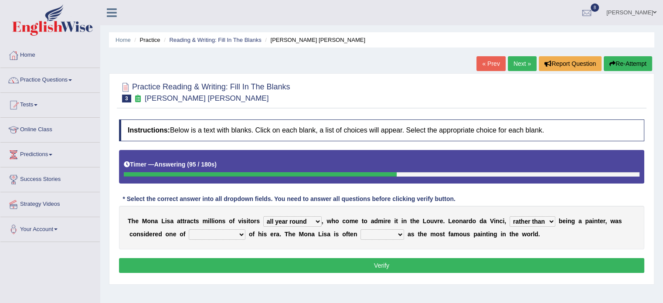
click at [204, 233] on select "better artists artist the better artist the best artists" at bounding box center [217, 234] width 57 height 10
select select "the better artist"
click at [189, 229] on select "better artists artist the better artist the best artists" at bounding box center [217, 234] width 57 height 10
click at [225, 236] on select "better artists artist the better artist the best artists" at bounding box center [217, 234] width 57 height 10
click at [368, 235] on select "classified suggested predicted described" at bounding box center [382, 234] width 44 height 10
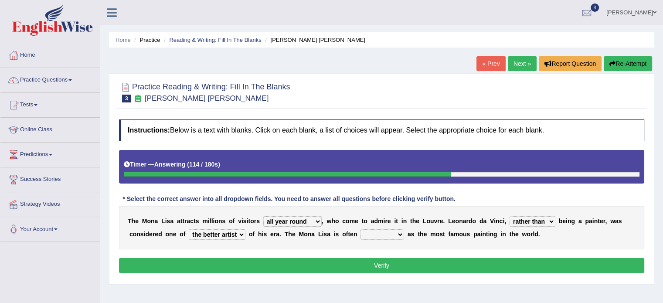
select select "described"
click at [360, 229] on select "classified suggested predicted described" at bounding box center [382, 234] width 44 height 10
click at [340, 266] on button "Verify" at bounding box center [381, 265] width 525 height 15
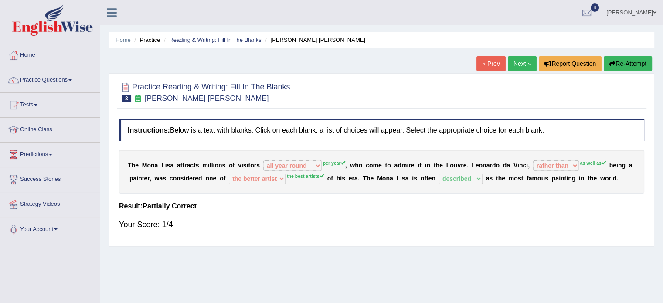
click at [520, 62] on link "Next »" at bounding box center [521, 63] width 29 height 15
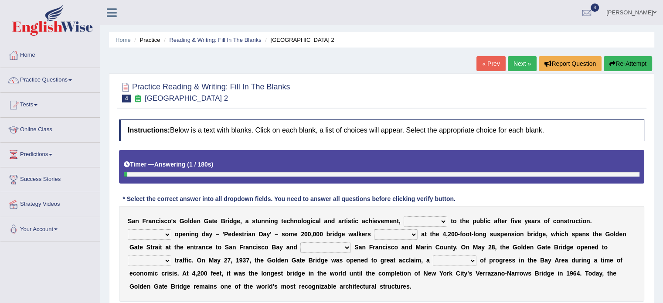
drag, startPoint x: 662, startPoint y: 146, endPoint x: 669, endPoint y: 143, distance: 7.2
click at [662, 143] on html "Toggle navigation Home Practice Questions Speaking Practice Read Aloud Repeat S…" at bounding box center [331, 151] width 663 height 303
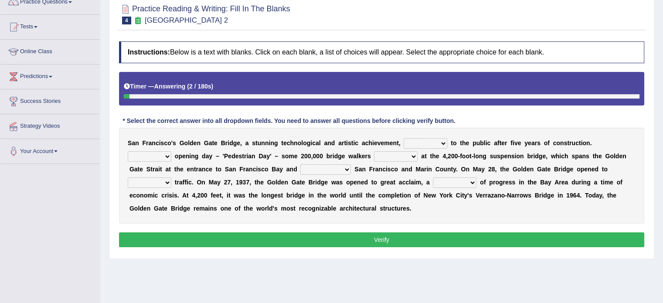
scroll to position [78, 0]
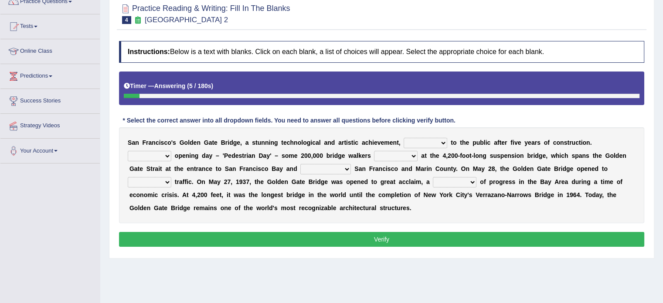
click at [414, 141] on select "opens closes appears equals" at bounding box center [425, 143] width 44 height 10
